Goal: Information Seeking & Learning: Learn about a topic

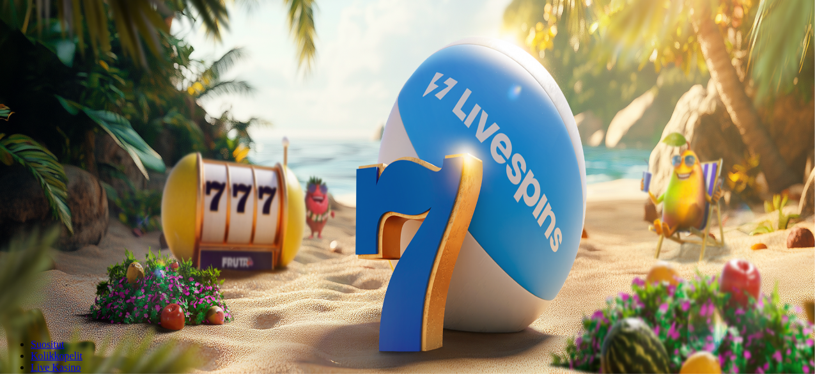
click at [68, 53] on button "Kirjaudu" at bounding box center [89, 46] width 42 height 13
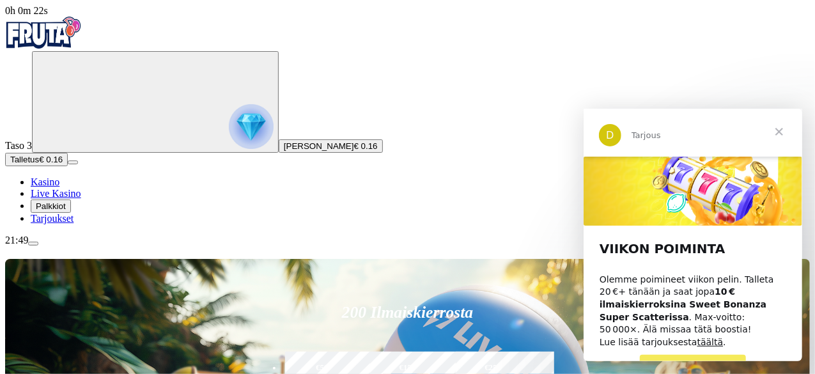
scroll to position [18, 0]
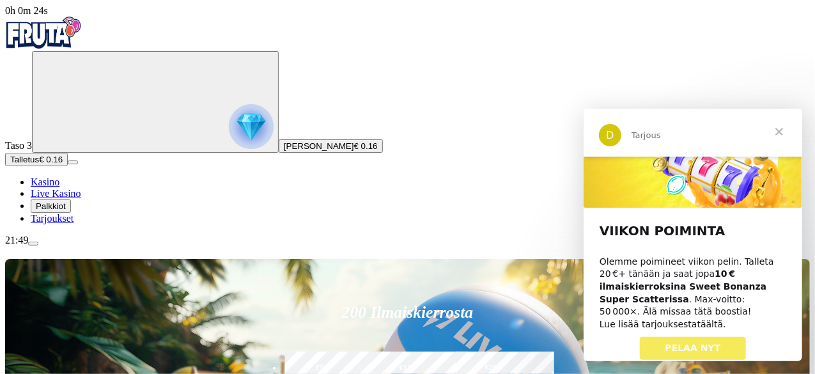
click at [697, 318] on link "täältä" at bounding box center [710, 323] width 26 height 10
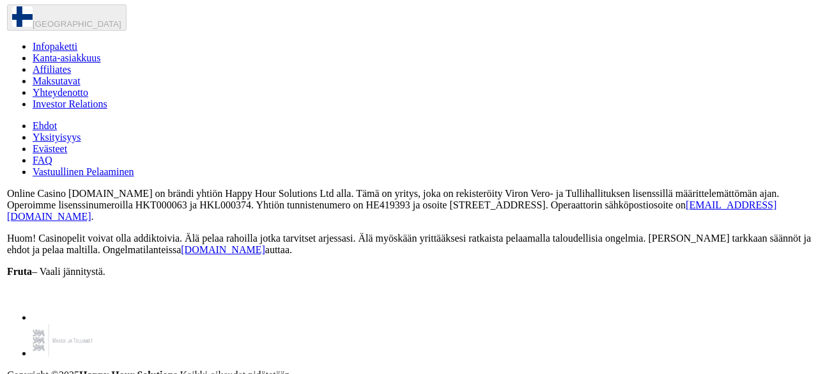
scroll to position [652, 0]
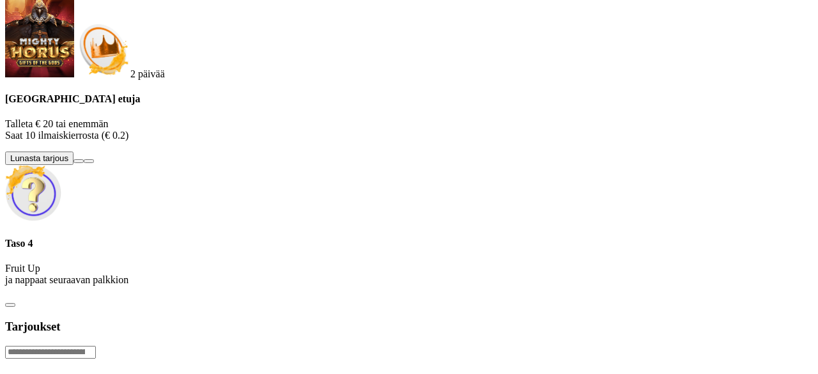
scroll to position [85, 0]
click at [84, 163] on button at bounding box center [79, 161] width 10 height 4
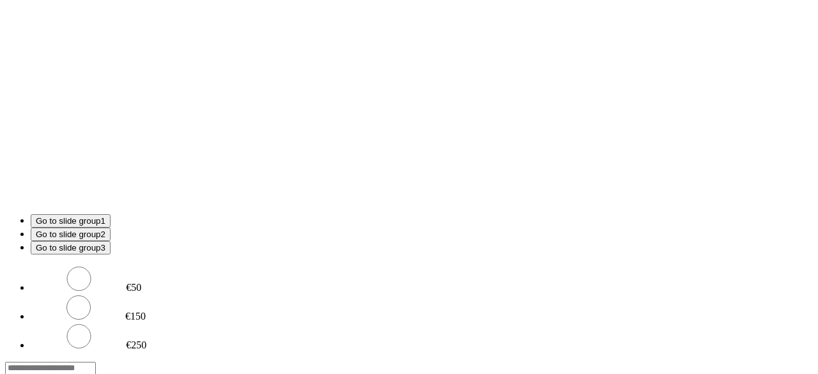
scroll to position [7, 0]
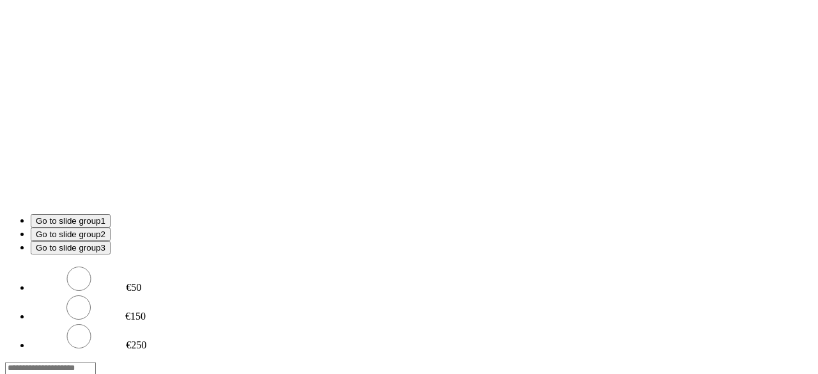
scroll to position [0, 0]
